Goal: Navigation & Orientation: Find specific page/section

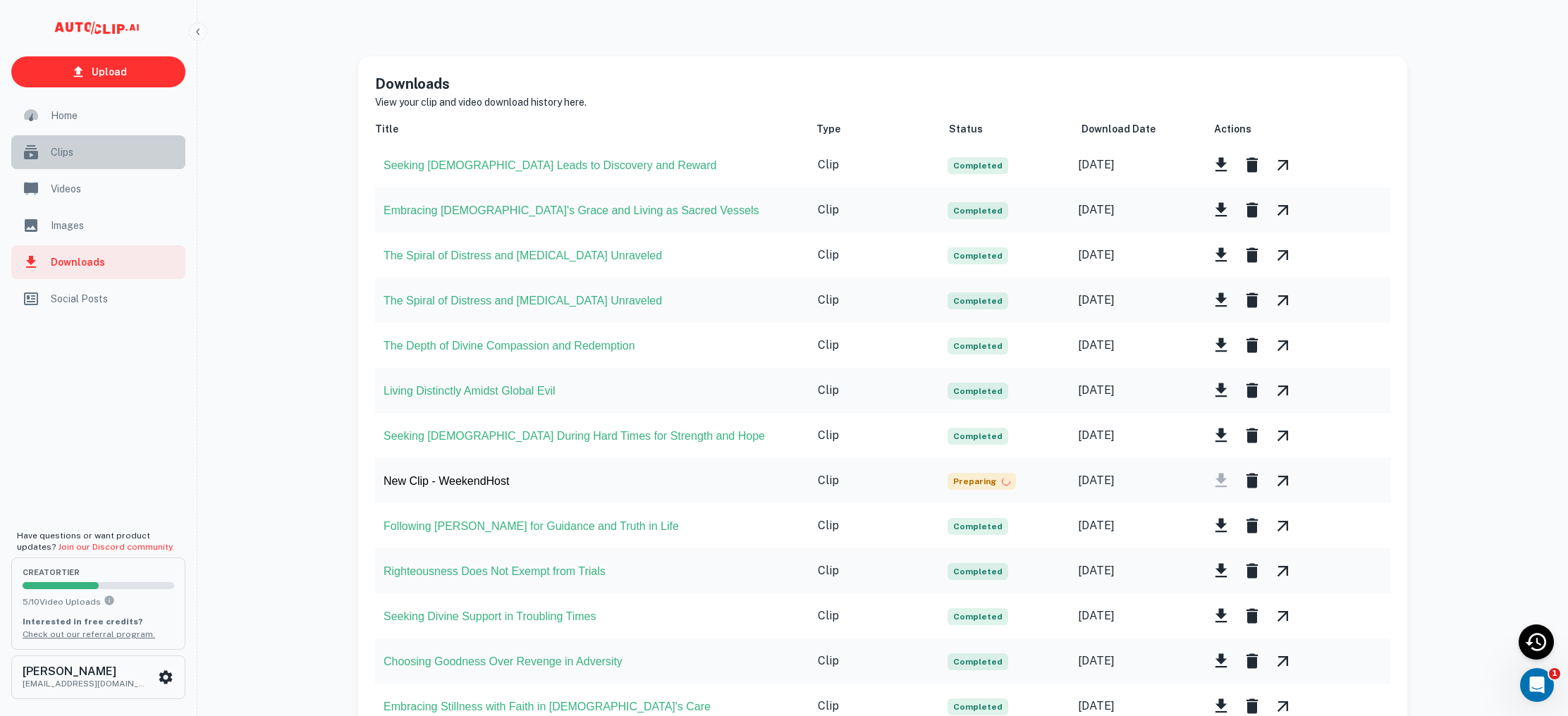
click at [93, 153] on span "Clips" at bounding box center [114, 152] width 126 height 16
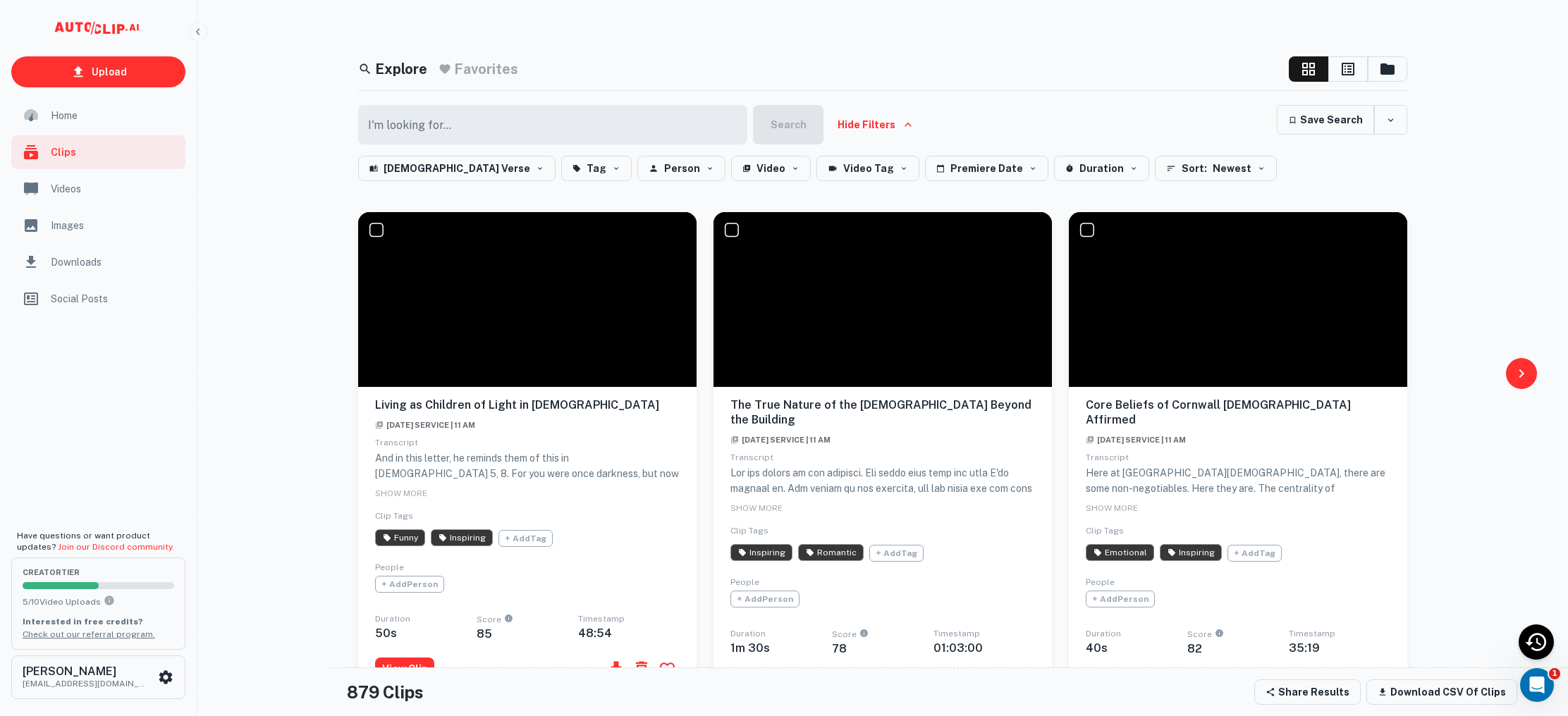
click at [401, 494] on span "SHOW MORE" at bounding box center [401, 493] width 52 height 10
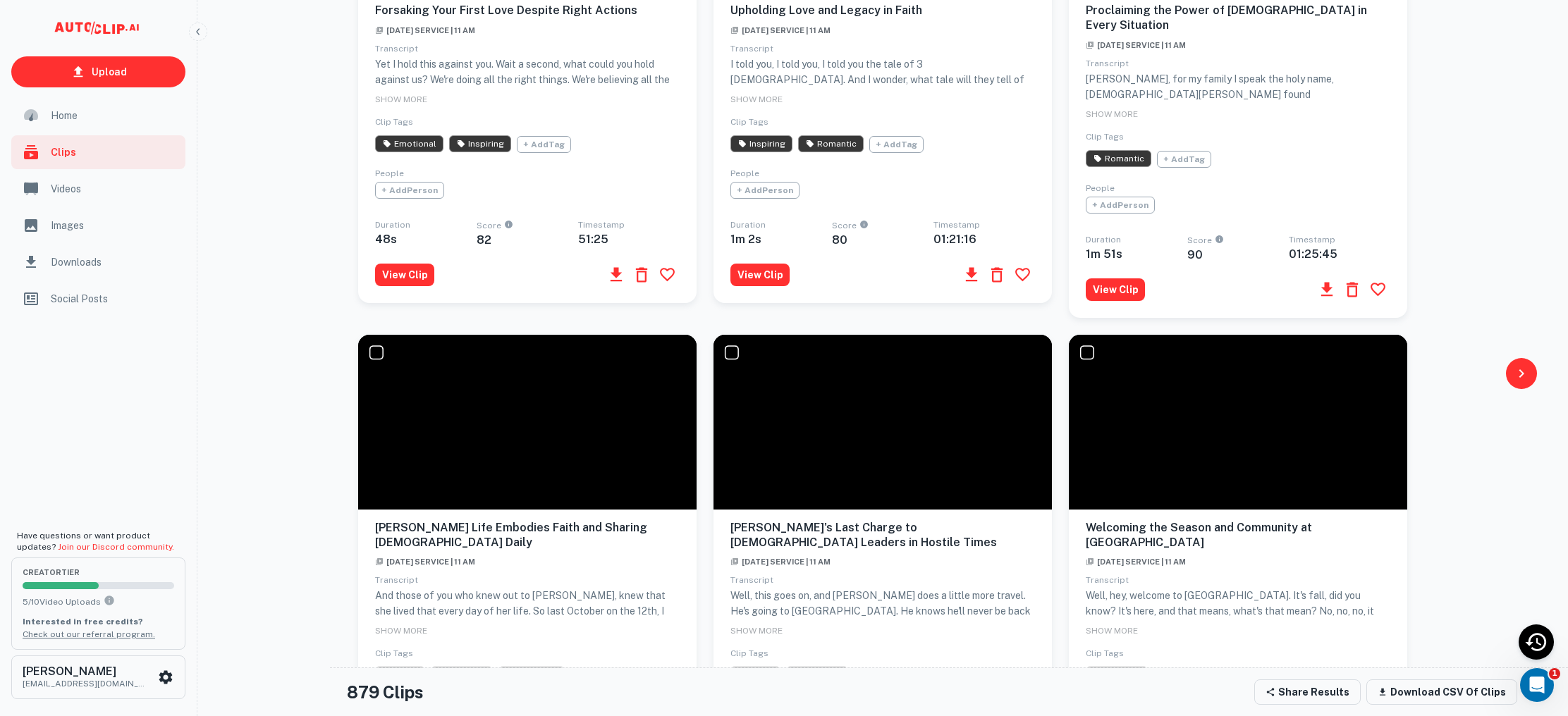
scroll to position [1094, 0]
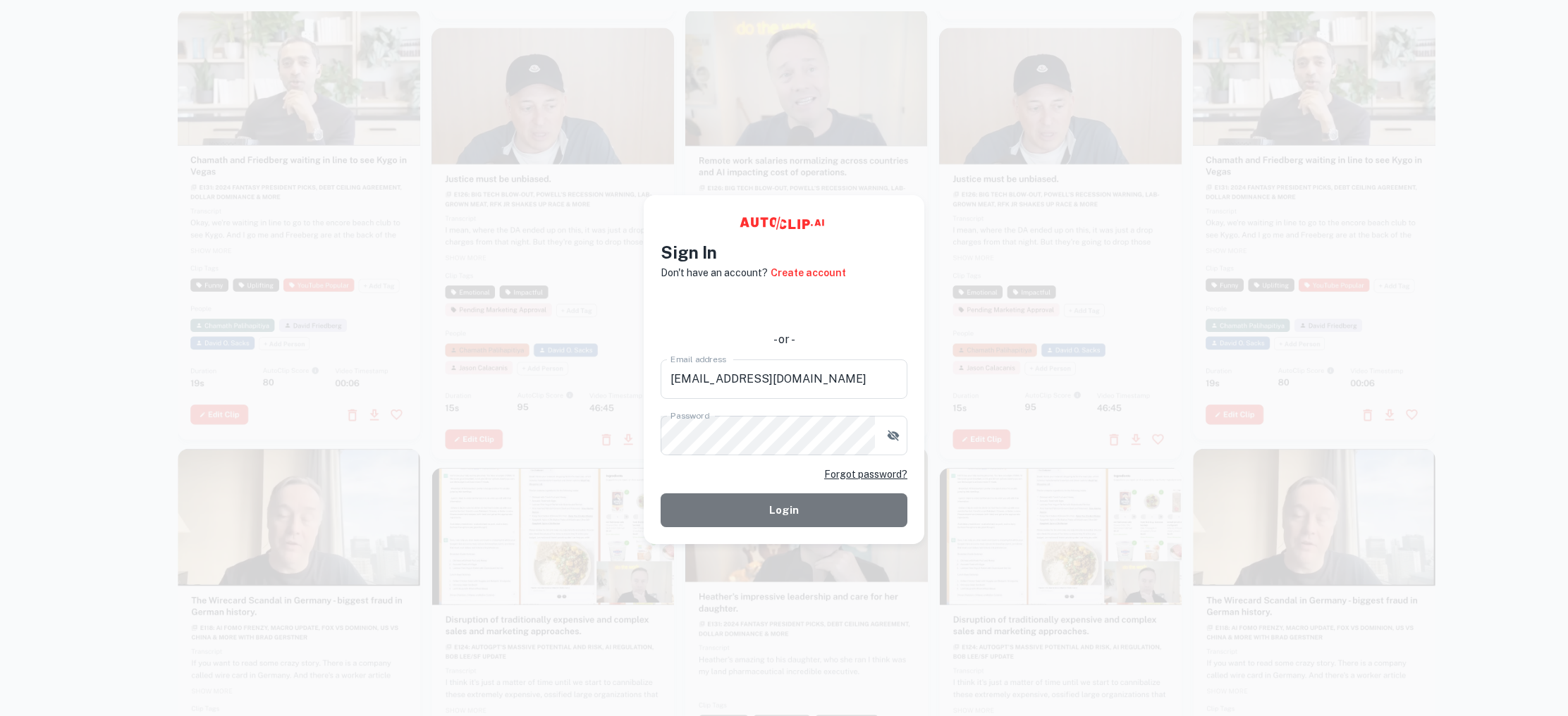
drag, startPoint x: 850, startPoint y: 515, endPoint x: 857, endPoint y: 500, distance: 16.6
click at [852, 506] on button "Login" at bounding box center [784, 510] width 247 height 34
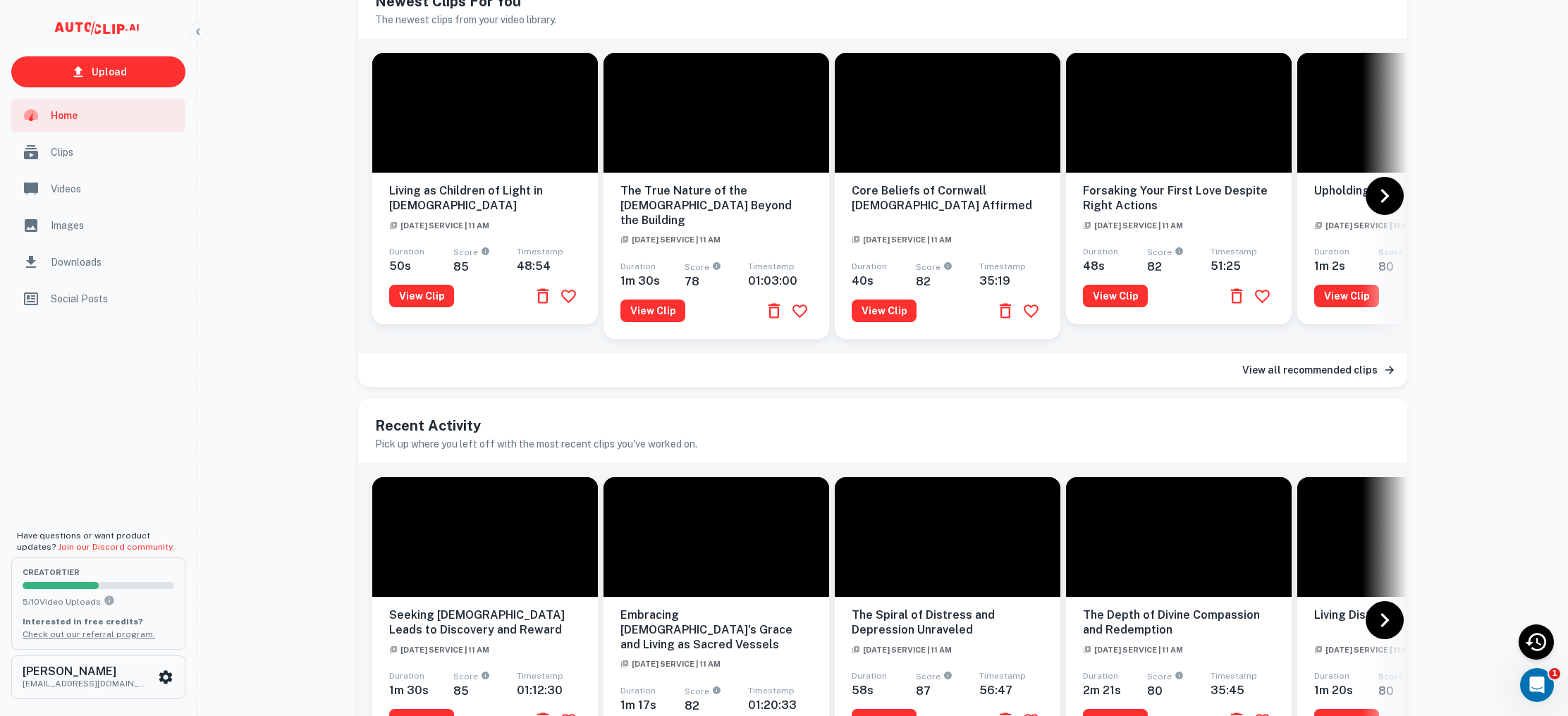
scroll to position [148, 0]
